Goal: Task Accomplishment & Management: Use online tool/utility

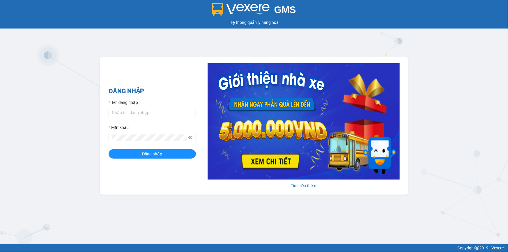
type input "nho.quochoang"
click at [109, 149] on button "Đăng nhập" at bounding box center [152, 153] width 87 height 9
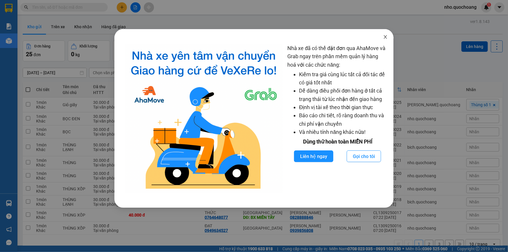
click at [387, 36] on icon "close" at bounding box center [385, 37] width 5 height 5
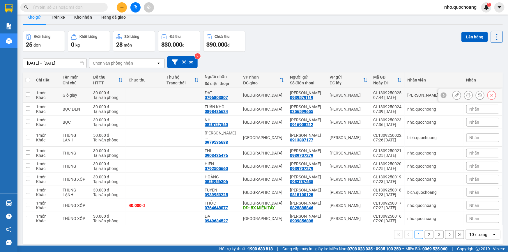
scroll to position [27, 0]
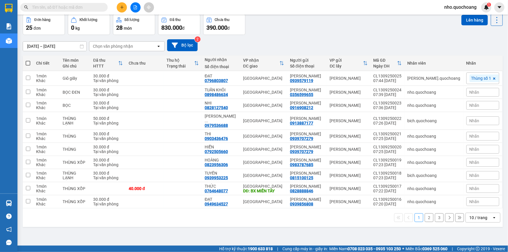
drag, startPoint x: 472, startPoint y: 218, endPoint x: 475, endPoint y: 217, distance: 3.0
click at [472, 218] on div "10 / trang" at bounding box center [479, 218] width 18 height 6
click at [474, 208] on span "100 / trang" at bounding box center [476, 208] width 21 height 6
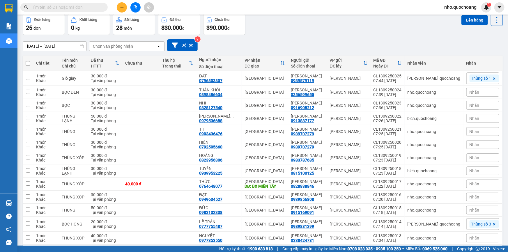
click at [302, 42] on div "11/09/2025 – 13/09/2025 Press the down arrow key to interact with the calendar …" at bounding box center [263, 45] width 480 height 12
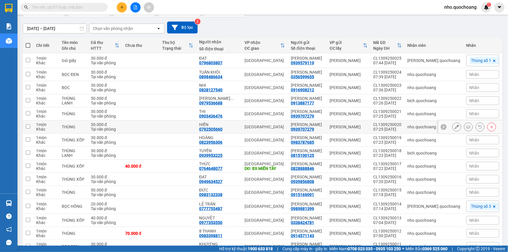
scroll to position [17, 0]
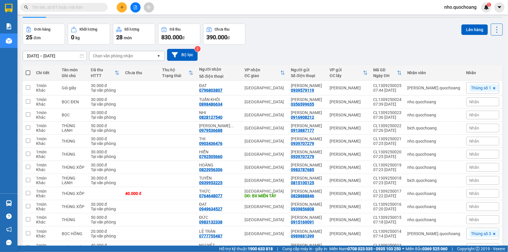
click at [275, 36] on div "Đơn hàng 25 đơn Khối lượng 0 kg Số lượng 28 món Đã thu 830.000 đ Chưa thu 390.0…" at bounding box center [263, 34] width 480 height 21
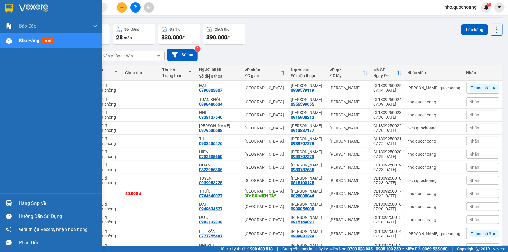
click at [35, 205] on div "Hàng sắp về" at bounding box center [58, 203] width 79 height 9
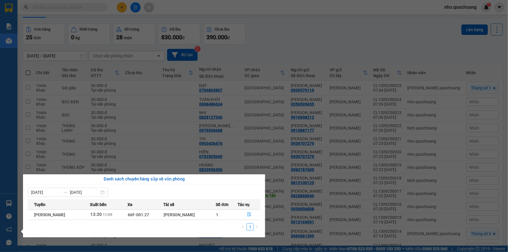
click at [301, 45] on section "Kết quả tìm kiếm ( 0 ) Bộ lọc No Data nho.quochoang 1 Báo cáo Báo cáo dòng tiền…" at bounding box center [254, 126] width 508 height 252
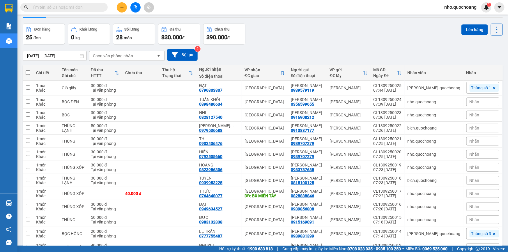
click at [64, 6] on input "text" at bounding box center [66, 7] width 69 height 6
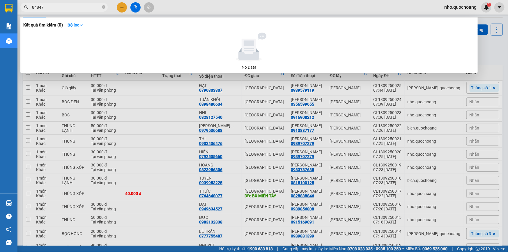
type input "848477"
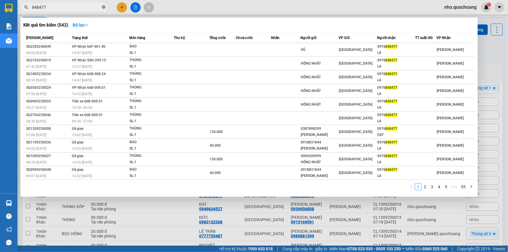
click at [103, 8] on icon "close-circle" at bounding box center [103, 6] width 3 height 3
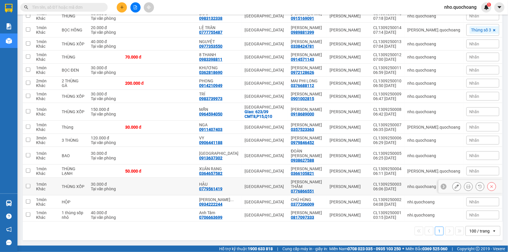
scroll to position [349, 0]
drag, startPoint x: 27, startPoint y: 195, endPoint x: 27, endPoint y: 203, distance: 7.6
click at [27, 200] on input "checkbox" at bounding box center [28, 202] width 4 height 4
checkbox input "true"
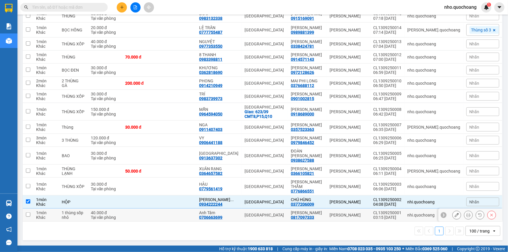
click at [27, 213] on input "checkbox" at bounding box center [28, 215] width 4 height 4
checkbox input "true"
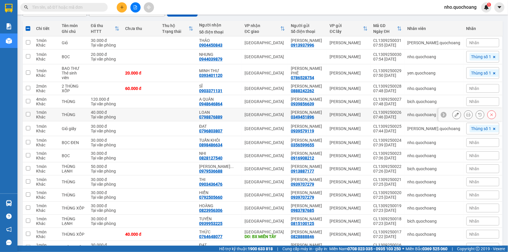
scroll to position [5, 0]
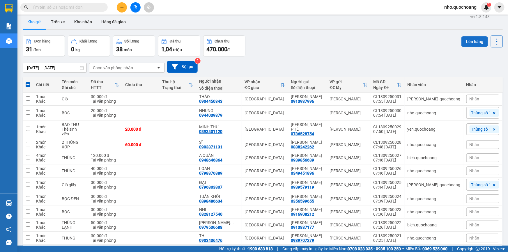
click at [471, 42] on button "Lên hàng" at bounding box center [475, 41] width 27 height 10
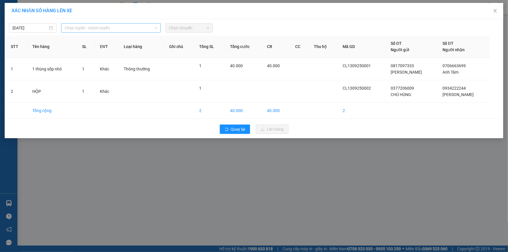
click at [108, 28] on span "Chọn tuyến - nhóm tuyến" at bounding box center [111, 28] width 93 height 9
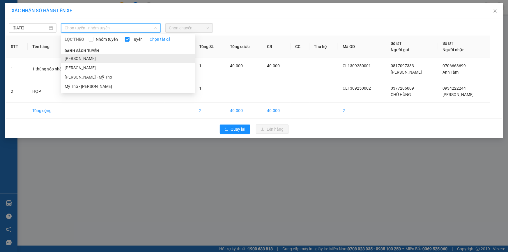
click at [87, 57] on li "[PERSON_NAME]" at bounding box center [128, 58] width 134 height 9
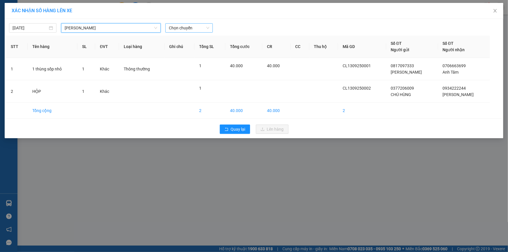
click at [175, 27] on span "Chọn chuyến" at bounding box center [189, 28] width 40 height 9
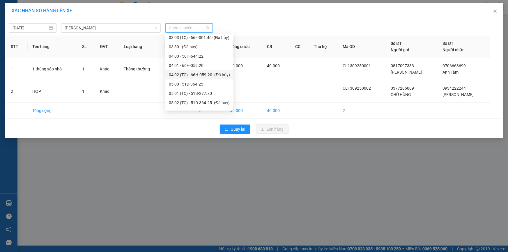
scroll to position [79, 0]
click at [190, 64] on div "04:01 - 66H-059.20" at bounding box center [199, 63] width 61 height 6
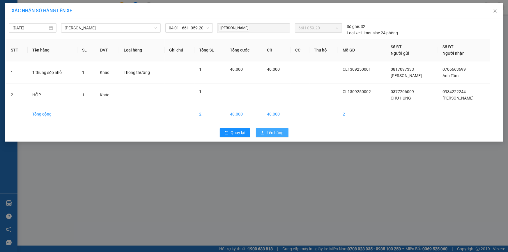
click at [272, 130] on span "Lên hàng" at bounding box center [275, 133] width 17 height 6
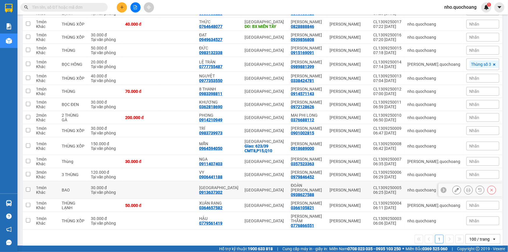
scroll to position [318, 0]
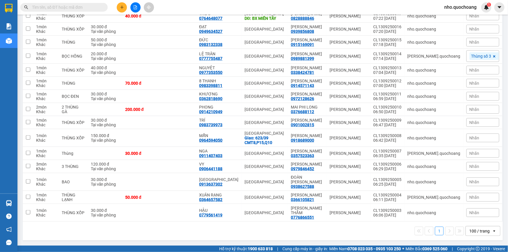
click at [70, 6] on input "text" at bounding box center [66, 7] width 69 height 6
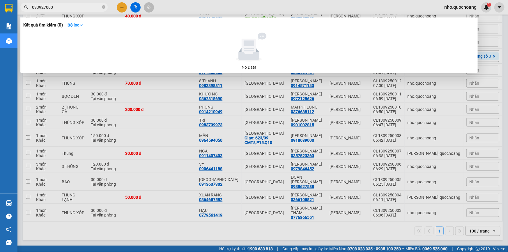
type input "0939270002"
